Goal: Information Seeking & Learning: Compare options

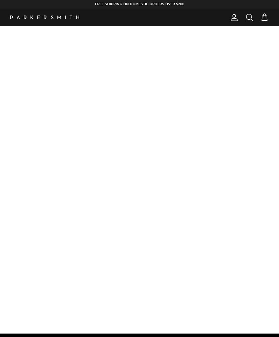
click at [72, 37] on link "NEW IN" at bounding box center [70, 35] width 27 height 18
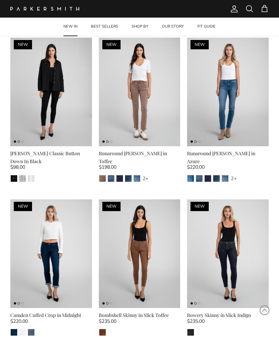
scroll to position [340, 0]
click at [150, 116] on img at bounding box center [140, 92] width 82 height 109
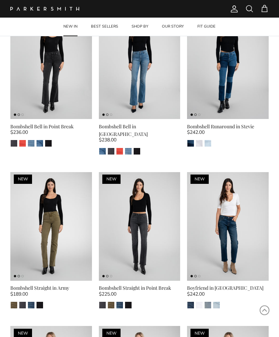
scroll to position [845, 0]
click at [59, 196] on img at bounding box center [51, 226] width 82 height 109
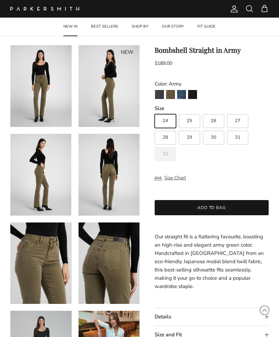
scroll to position [27, 0]
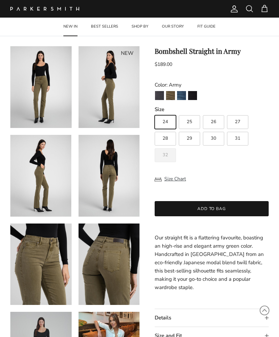
click at [171, 96] on img "Army" at bounding box center [170, 95] width 9 height 9
click at [171, 93] on img "Army" at bounding box center [170, 95] width 9 height 9
click at [172, 93] on img "Army" at bounding box center [170, 95] width 9 height 9
click at [184, 94] on img "La Jolla" at bounding box center [181, 95] width 9 height 9
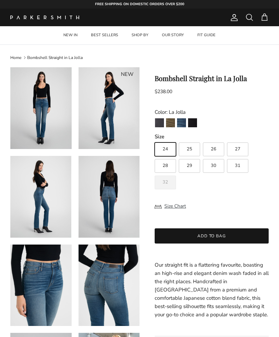
click at [172, 124] on img "Army" at bounding box center [170, 122] width 9 height 9
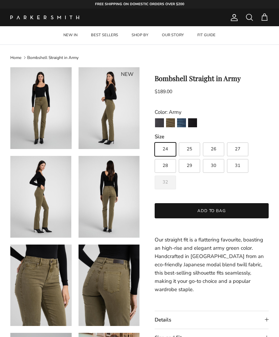
click at [266, 311] on summary "Details" at bounding box center [212, 320] width 114 height 18
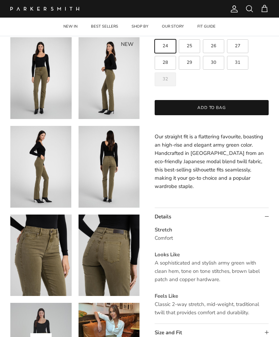
click at [264, 225] on summary "Details" at bounding box center [212, 217] width 114 height 18
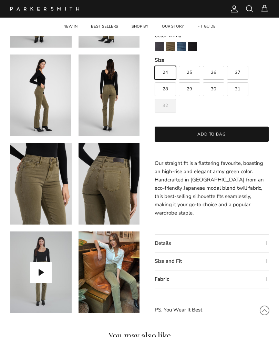
scroll to position [108, 0]
click at [260, 247] on summary "Details" at bounding box center [212, 243] width 114 height 18
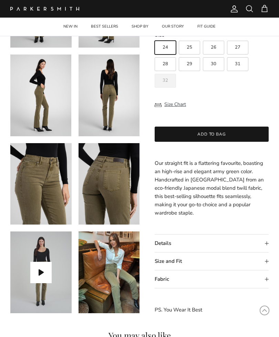
scroll to position [233, 0]
